Goal: Find specific page/section: Find specific page/section

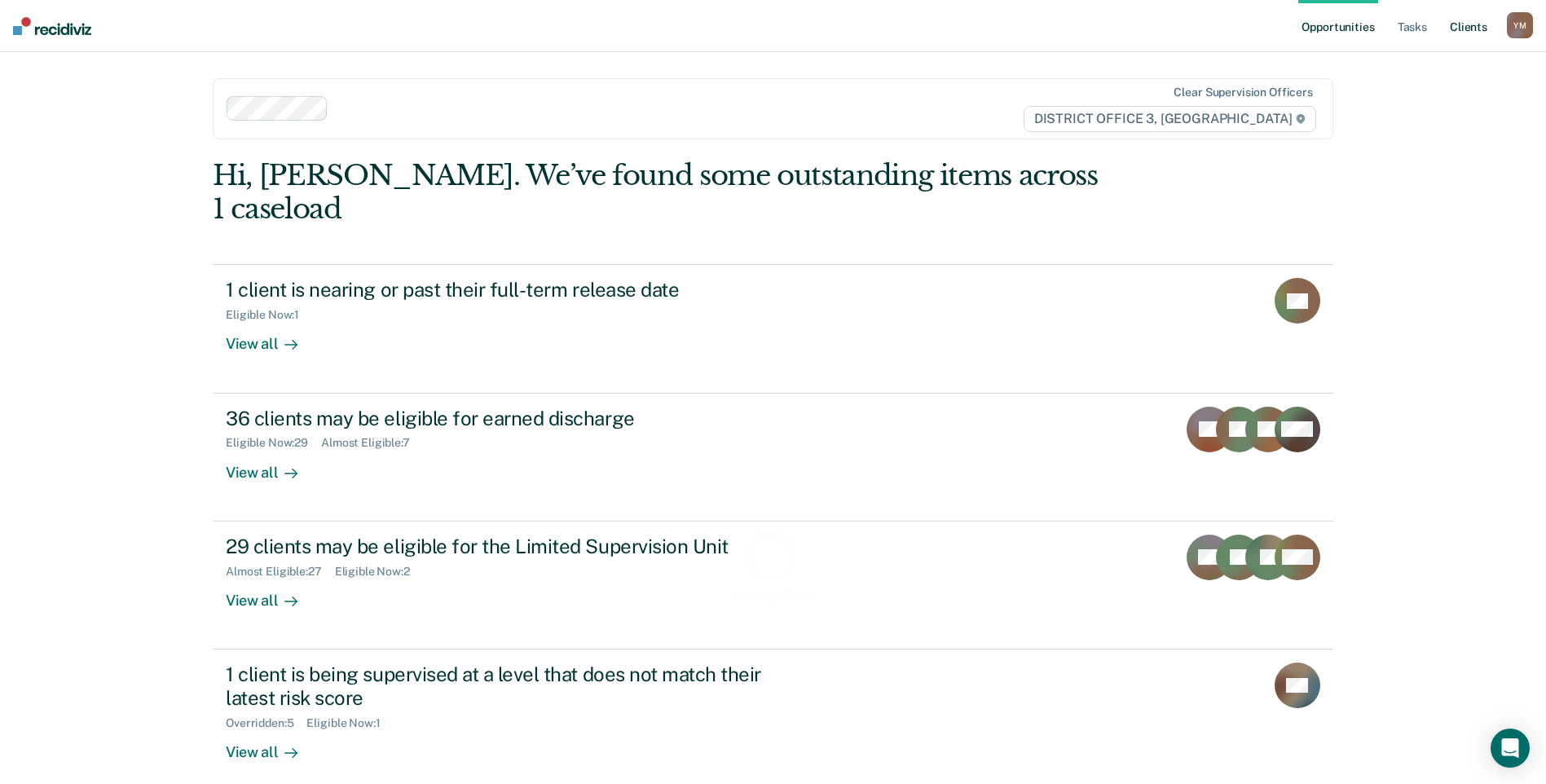
click at [1488, 31] on link "Client s" at bounding box center [1469, 26] width 44 height 52
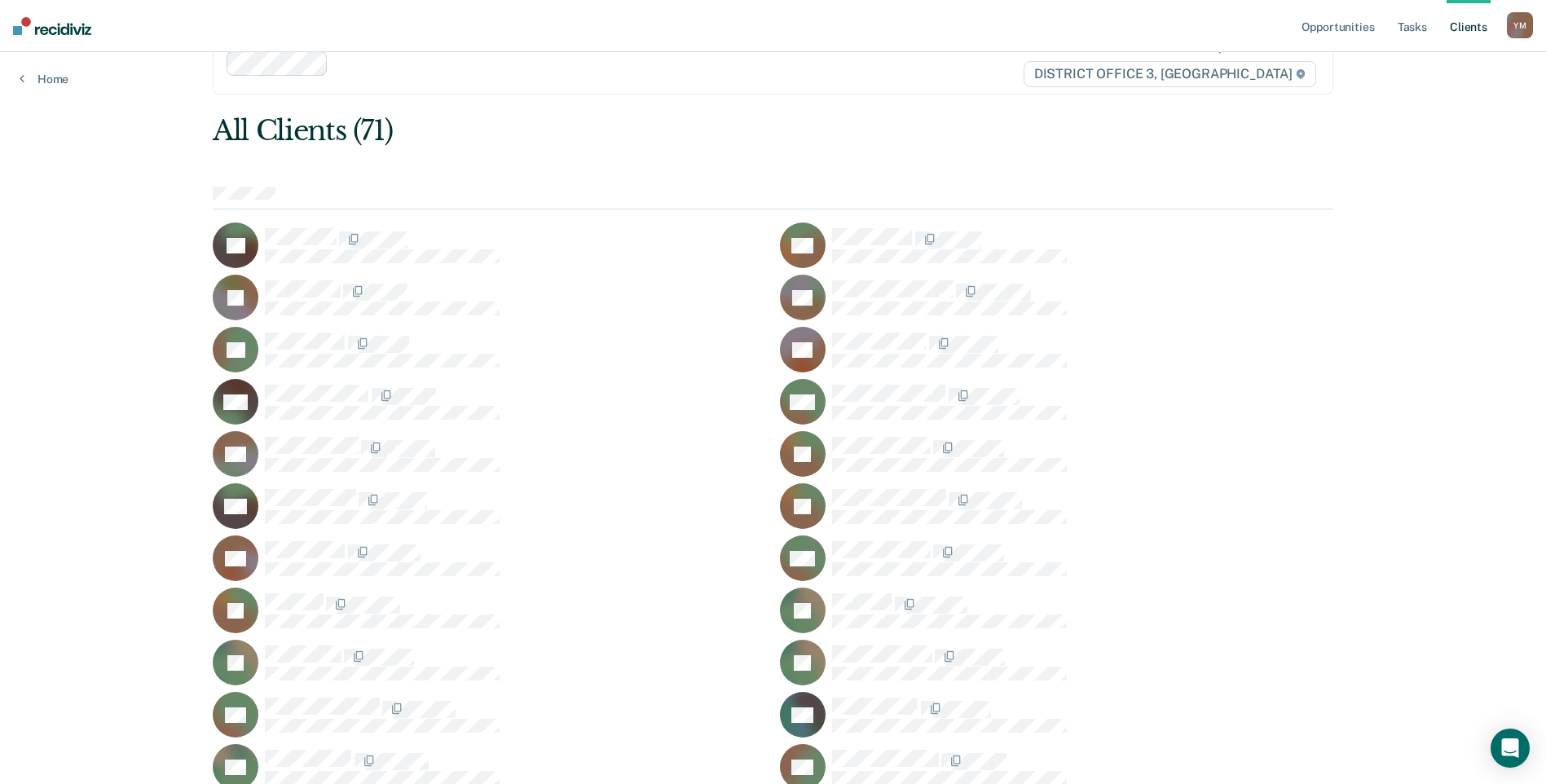
scroll to position [82, 0]
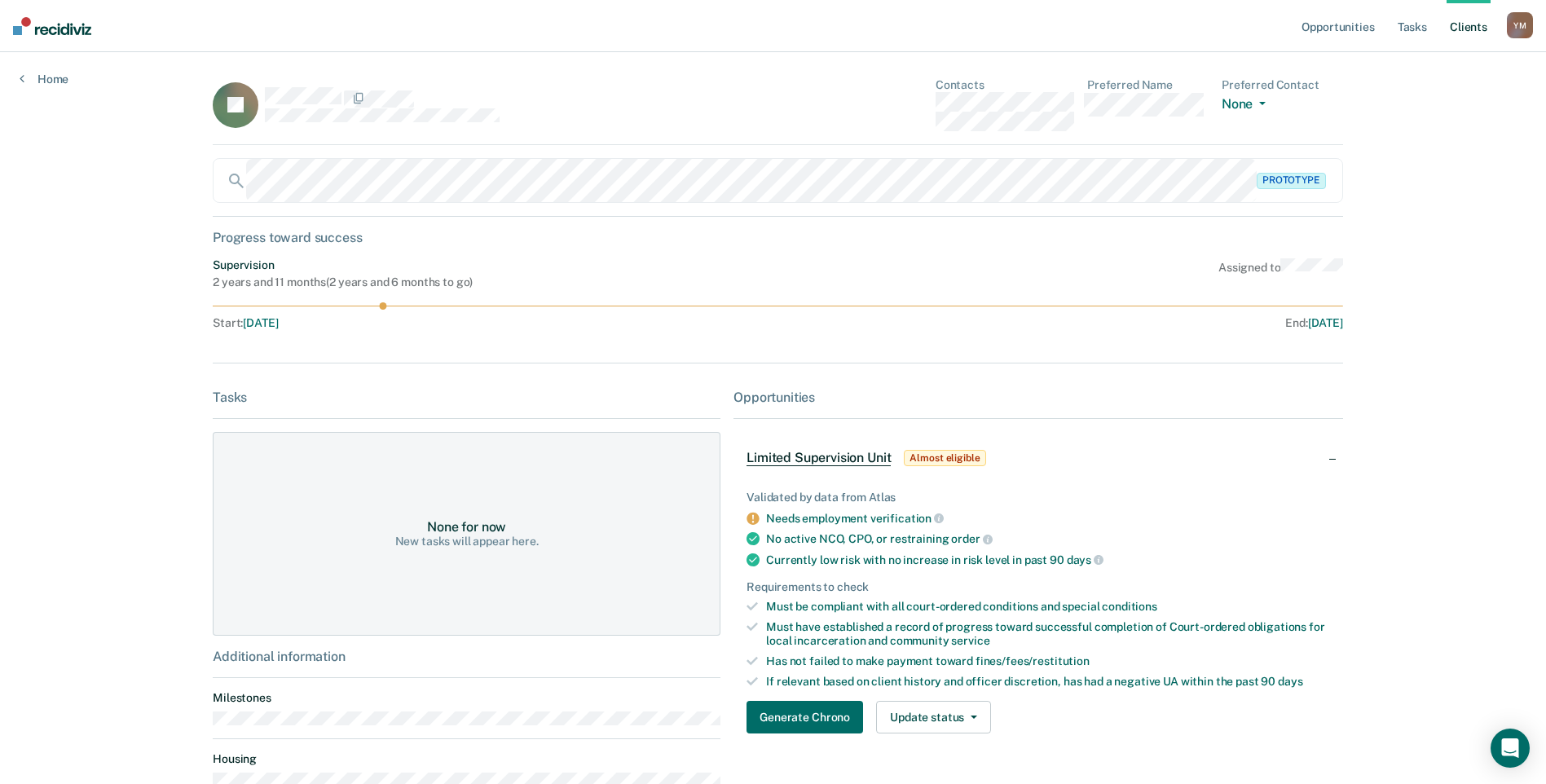
click at [749, 516] on icon at bounding box center [753, 518] width 13 height 13
click at [947, 521] on div "Needs employment verification" at bounding box center [1048, 518] width 564 height 14
